Goal: Information Seeking & Learning: Find specific fact

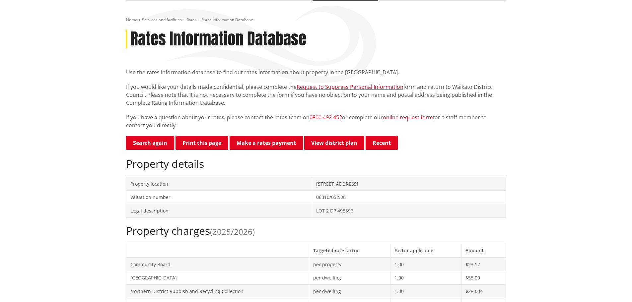
scroll to position [66, 0]
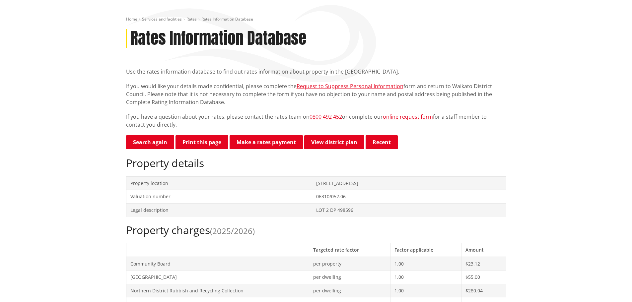
drag, startPoint x: 356, startPoint y: 181, endPoint x: 295, endPoint y: 177, distance: 61.5
click at [312, 177] on td "[STREET_ADDRESS]" at bounding box center [409, 184] width 194 height 14
copy td "[STREET_ADDRESS]"
drag, startPoint x: 338, startPoint y: 211, endPoint x: 292, endPoint y: 211, distance: 45.8
click at [292, 211] on tr "Legal description LOT 2 DP 498596" at bounding box center [316, 210] width 380 height 14
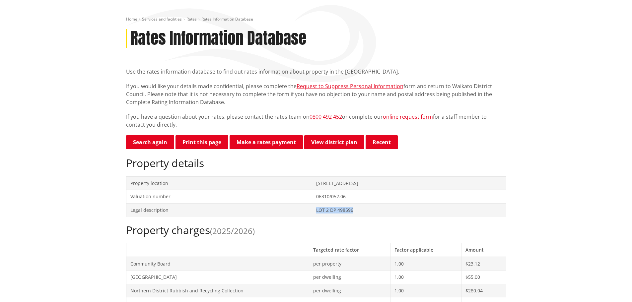
copy tr "LOT 2 DP 498596"
click at [345, 227] on h2 "Property charges (2025/2026)" at bounding box center [316, 230] width 380 height 13
drag, startPoint x: 337, startPoint y: 206, endPoint x: 286, endPoint y: 210, distance: 50.6
click at [286, 210] on tr "Legal description LOT 2 DP 498596" at bounding box center [316, 210] width 380 height 14
copy tr "LOT 2 DP 498596"
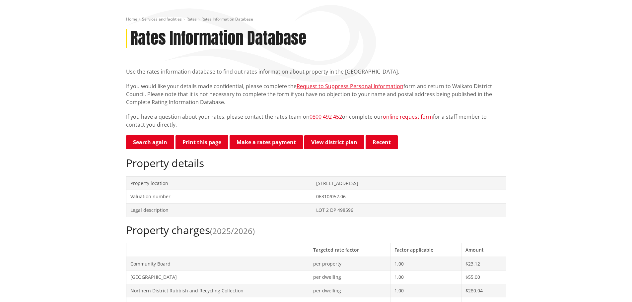
click at [237, 247] on th at bounding box center [217, 250] width 183 height 14
drag, startPoint x: 343, startPoint y: 212, endPoint x: 296, endPoint y: 216, distance: 47.3
click at [312, 216] on td "LOT 2 DP 498596" at bounding box center [409, 210] width 194 height 14
copy td "LOT 2 DP 498596"
click at [205, 137] on button "Print this page" at bounding box center [202, 142] width 53 height 14
